Goal: Information Seeking & Learning: Learn about a topic

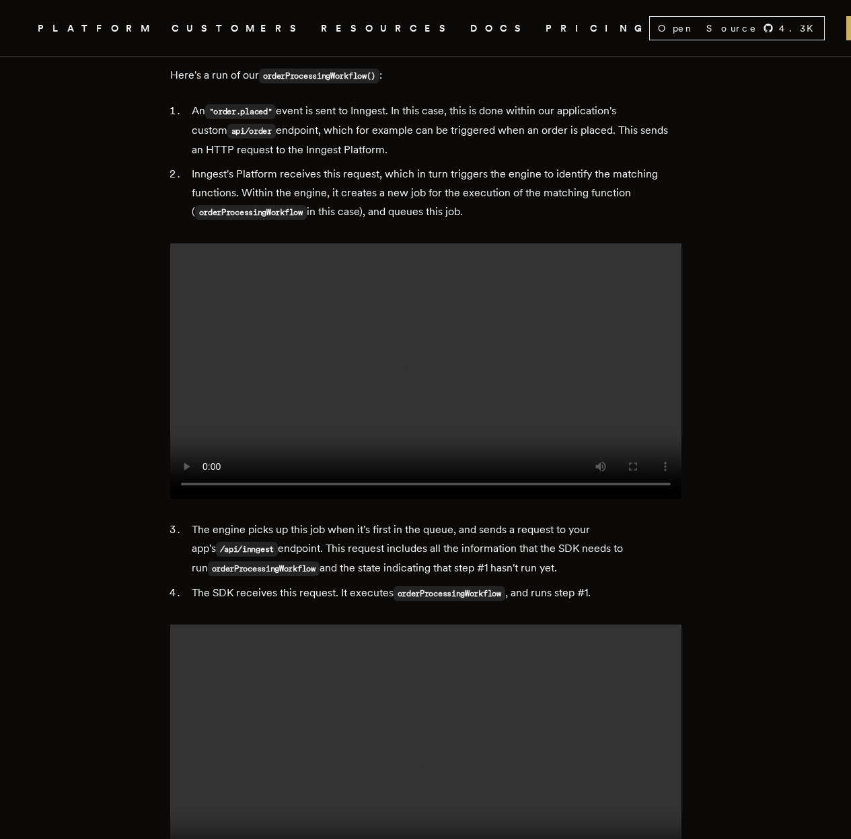
scroll to position [4761, 0]
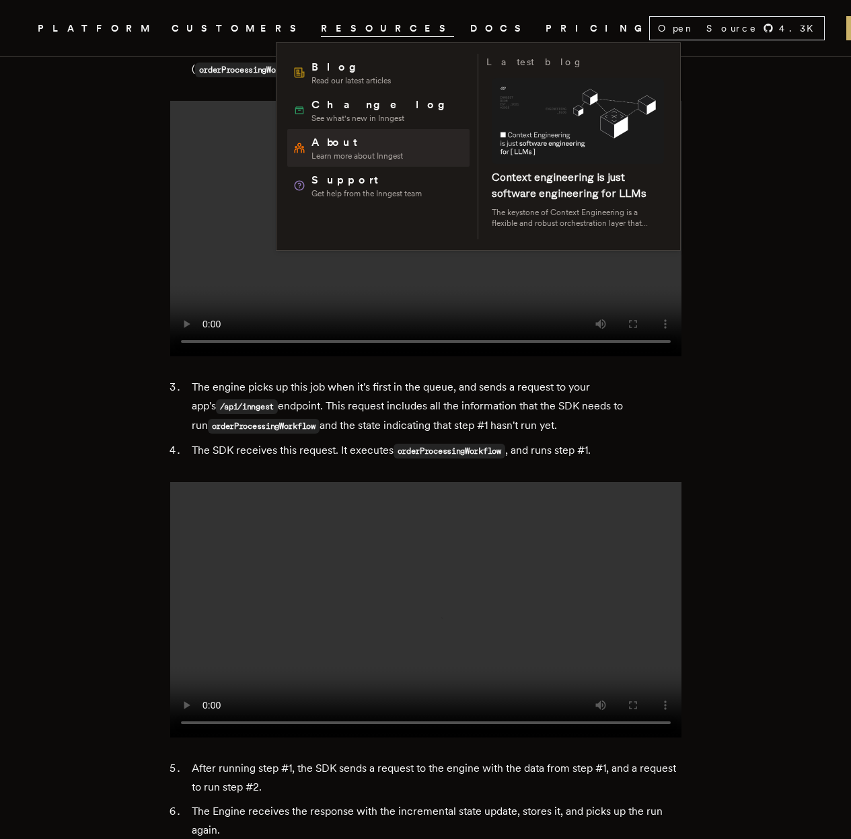
click at [346, 159] on span "Learn more about Inngest" at bounding box center [356, 156] width 91 height 11
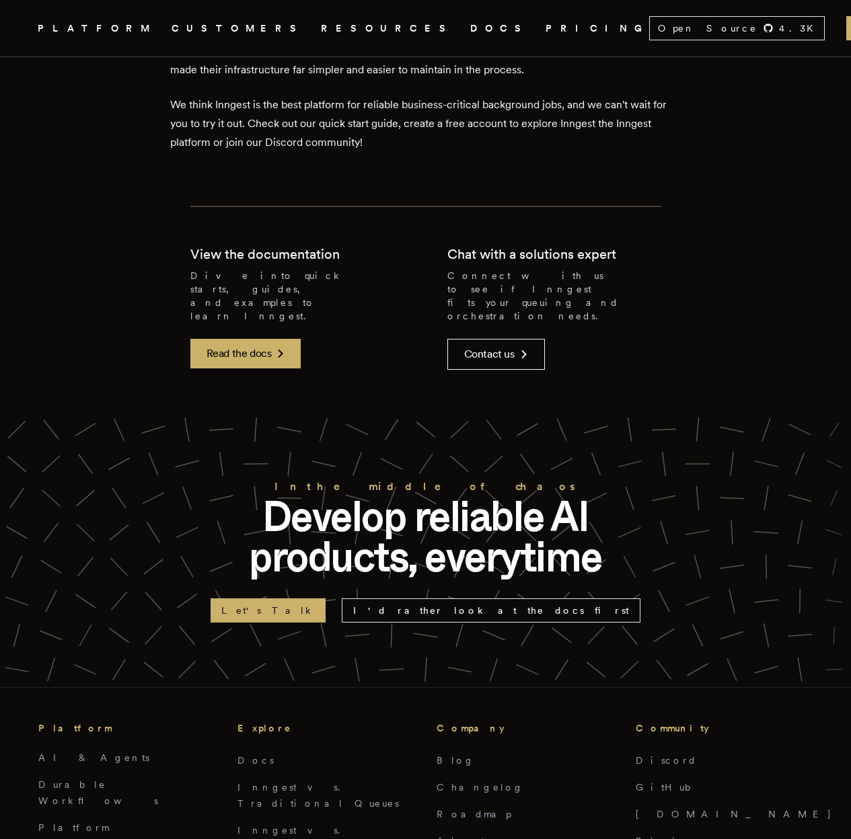
scroll to position [3389, 0]
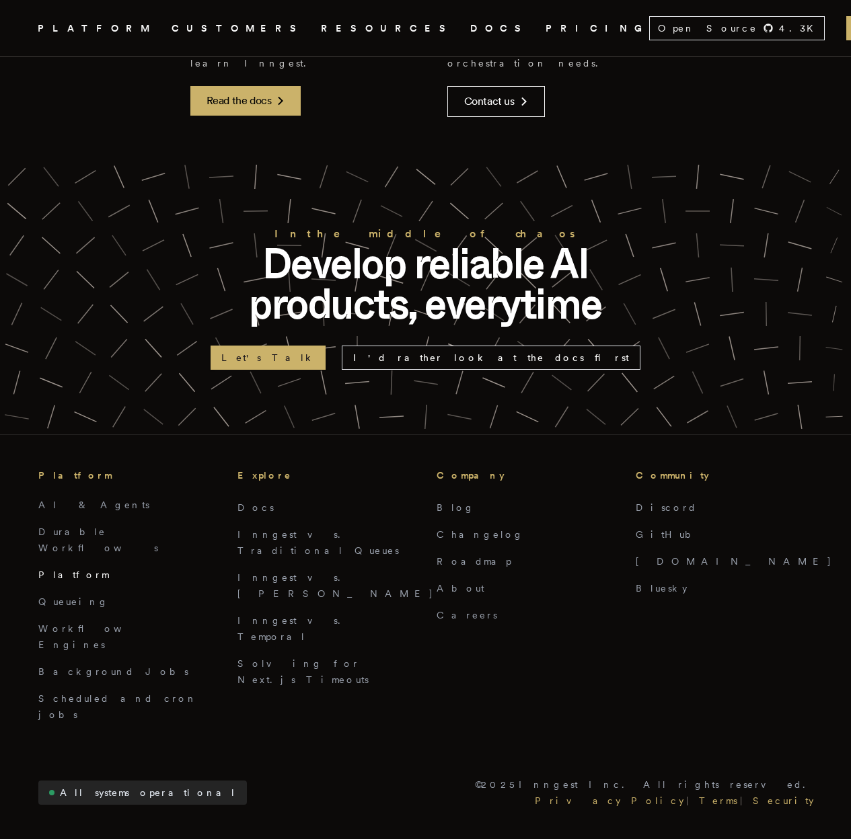
click at [44, 570] on link "Platform" at bounding box center [73, 575] width 71 height 11
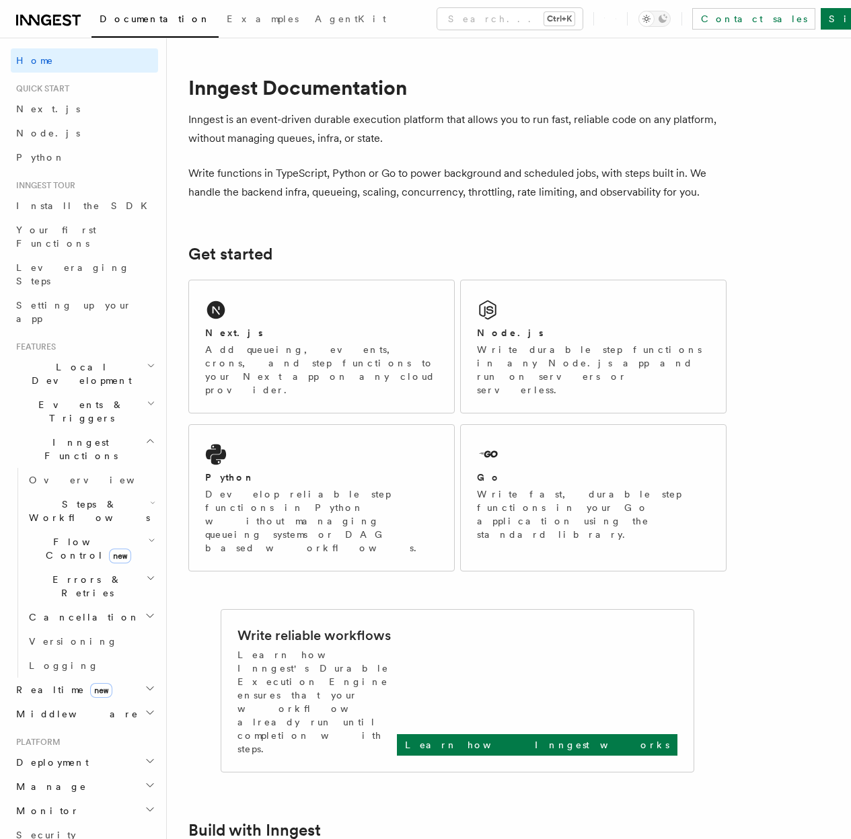
click at [46, 756] on span "Deployment" at bounding box center [50, 762] width 78 height 13
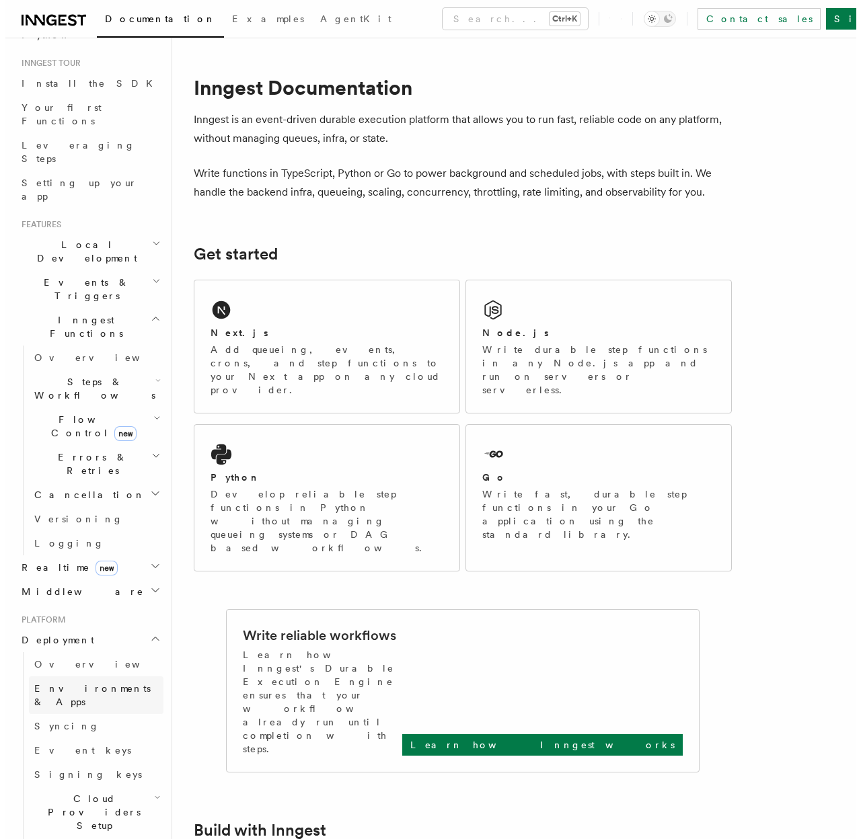
scroll to position [161, 0]
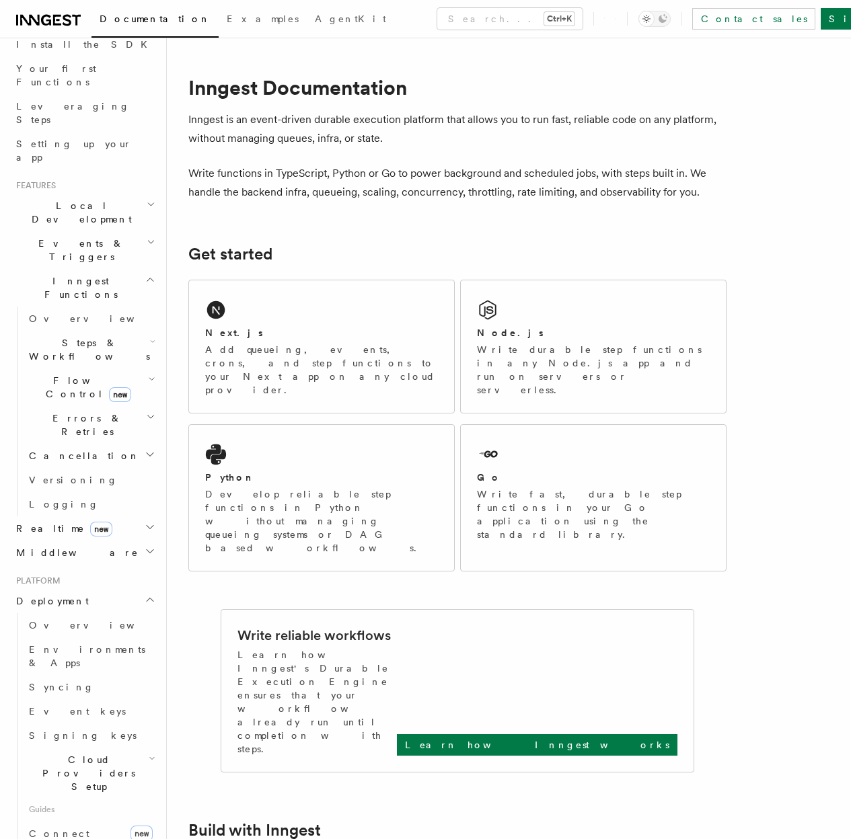
click at [63, 753] on span "Cloud Providers Setup" at bounding box center [86, 773] width 125 height 40
click at [74, 753] on span "Cloud Providers Setup" at bounding box center [86, 773] width 125 height 40
click at [73, 806] on span "Cloudflare Pages" at bounding box center [91, 818] width 98 height 24
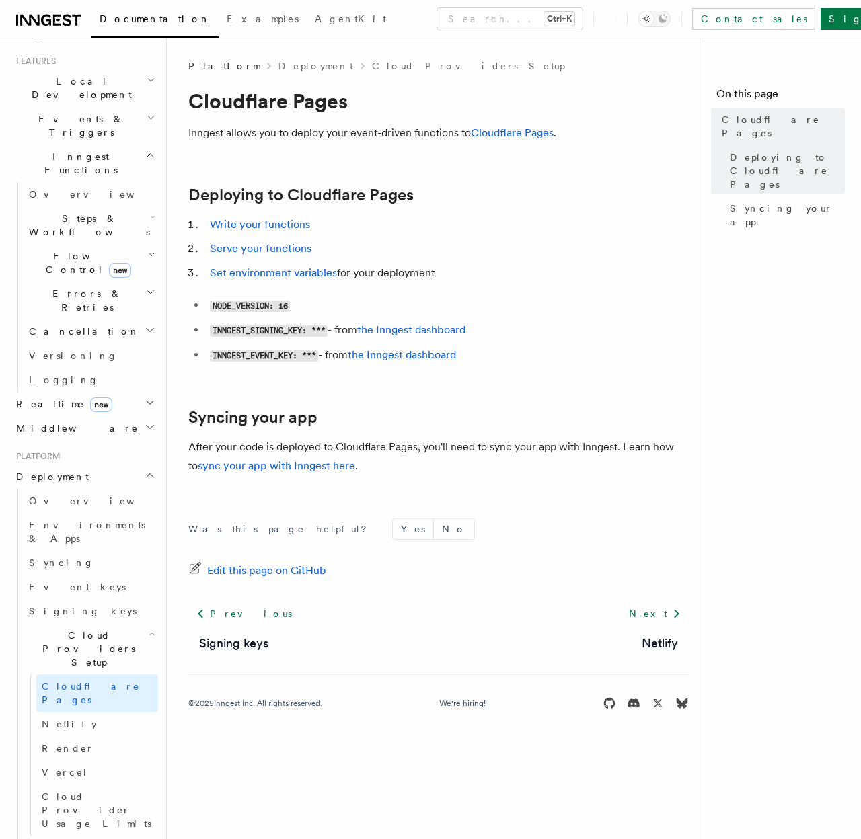
scroll to position [323, 0]
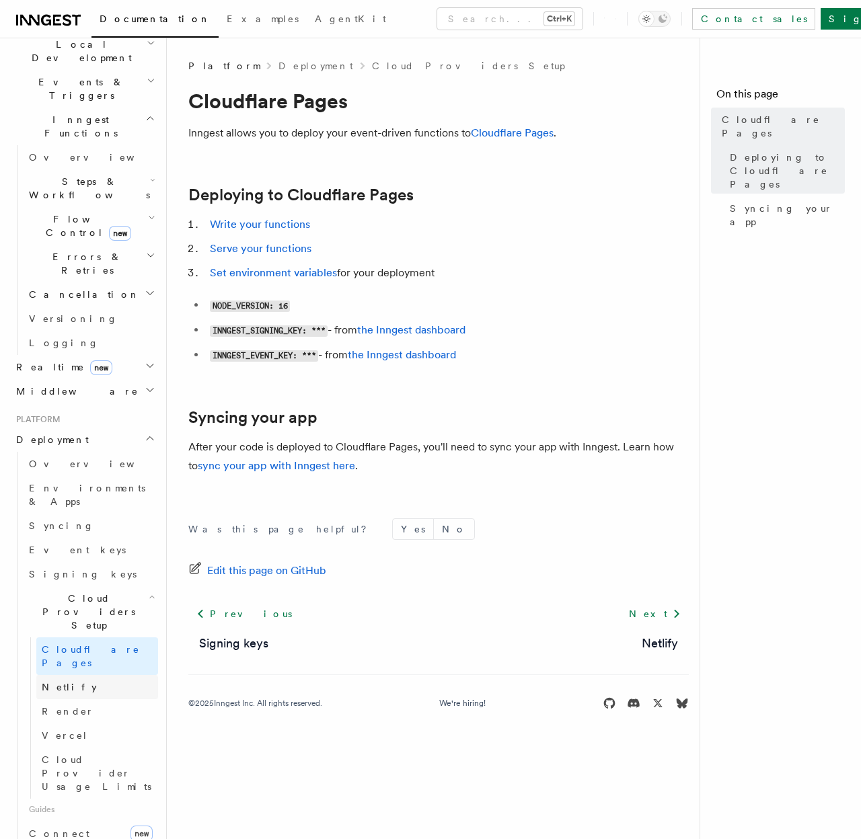
click at [72, 675] on link "Netlify" at bounding box center [97, 687] width 122 height 24
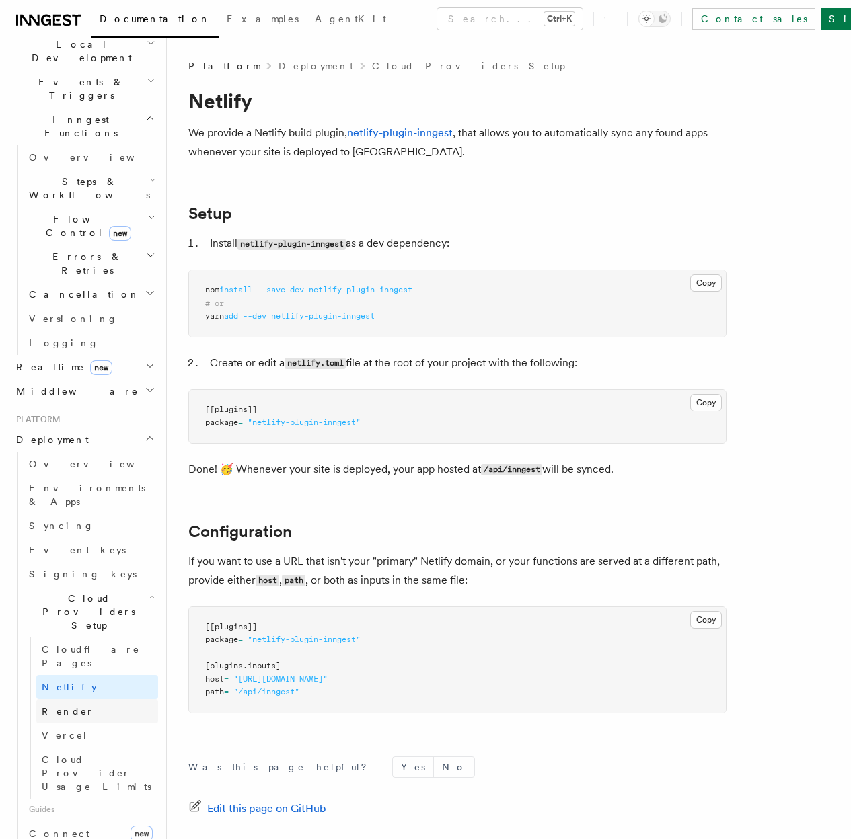
click at [70, 706] on span "Render" at bounding box center [68, 711] width 52 height 11
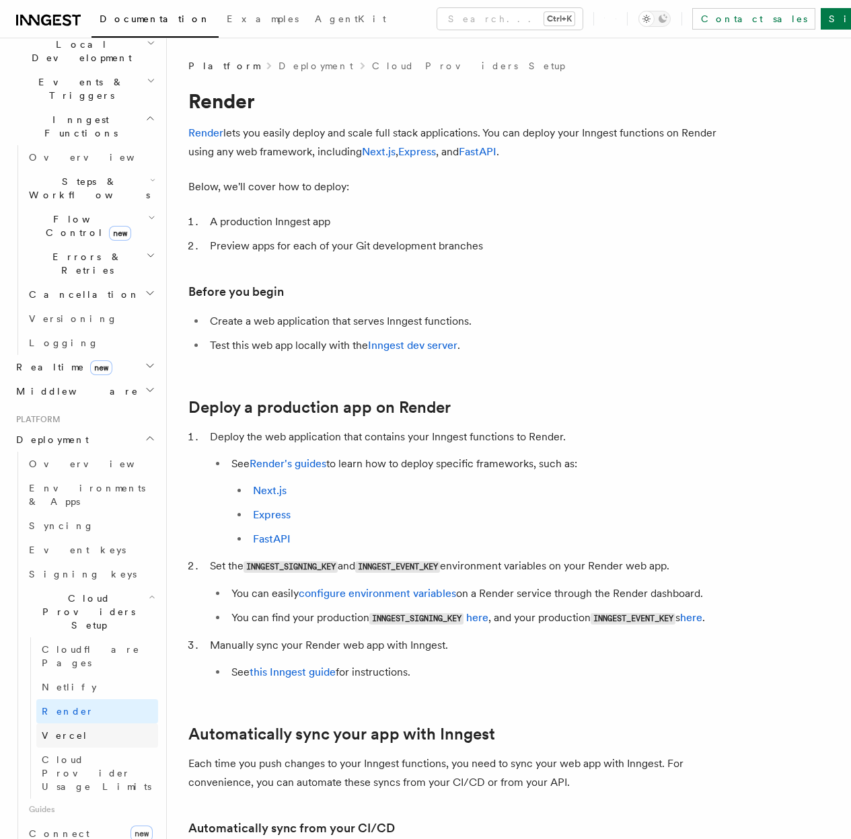
click at [67, 730] on span "Vercel" at bounding box center [65, 735] width 46 height 11
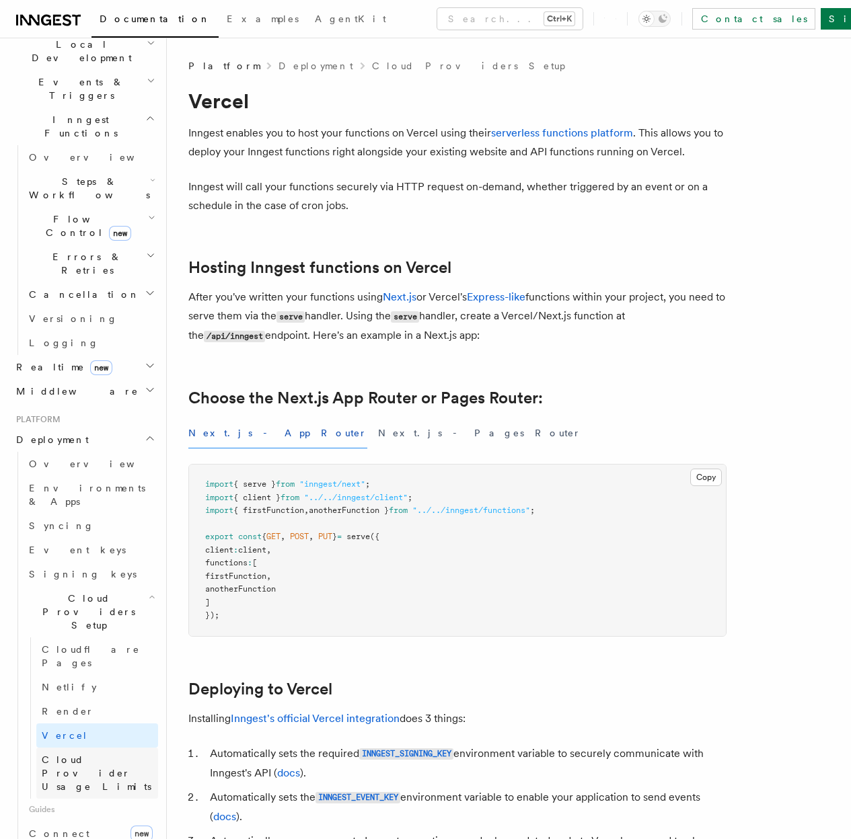
click at [63, 754] on span "Cloud Provider Usage Limits" at bounding box center [97, 773] width 110 height 38
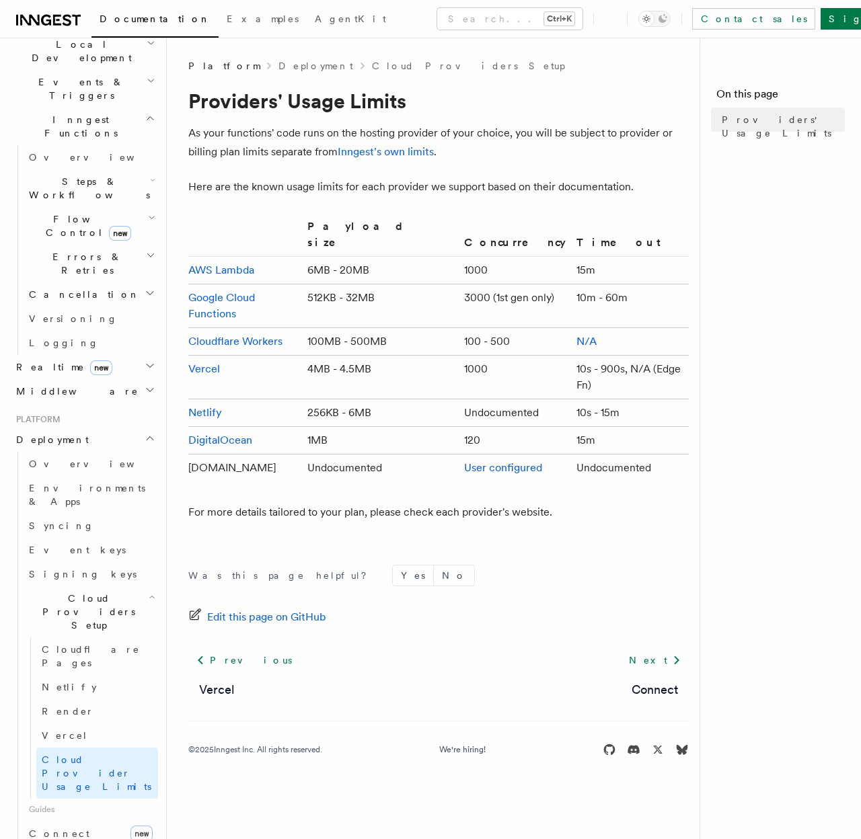
click at [432, 186] on p "Here are the known usage limits for each provider we support based on their doc…" at bounding box center [438, 187] width 500 height 19
